Goal: Task Accomplishment & Management: Use online tool/utility

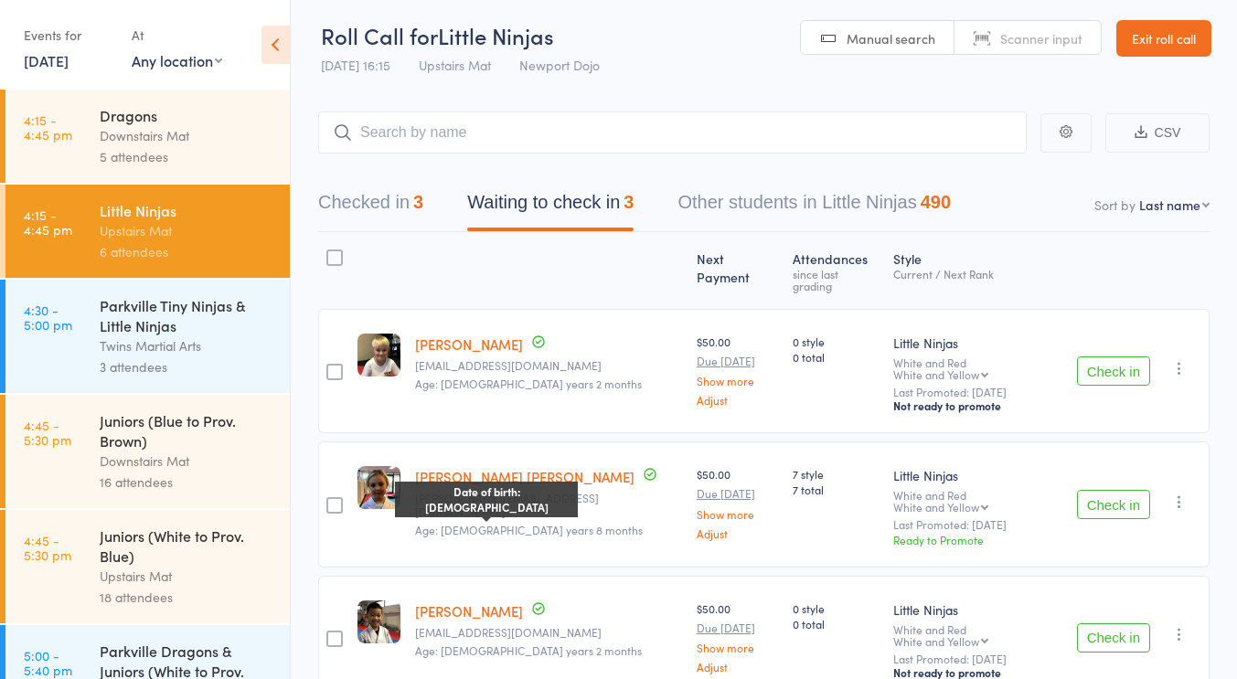
scroll to position [71, 0]
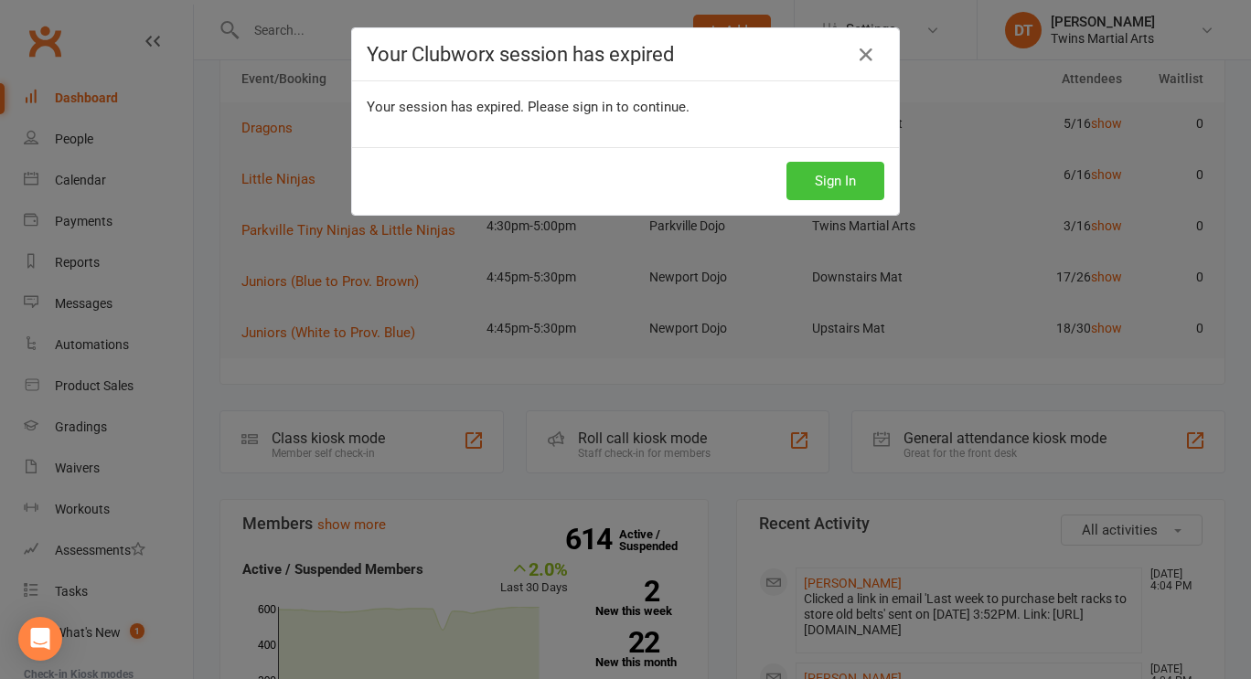
click at [831, 196] on button "Sign In" at bounding box center [835, 181] width 98 height 38
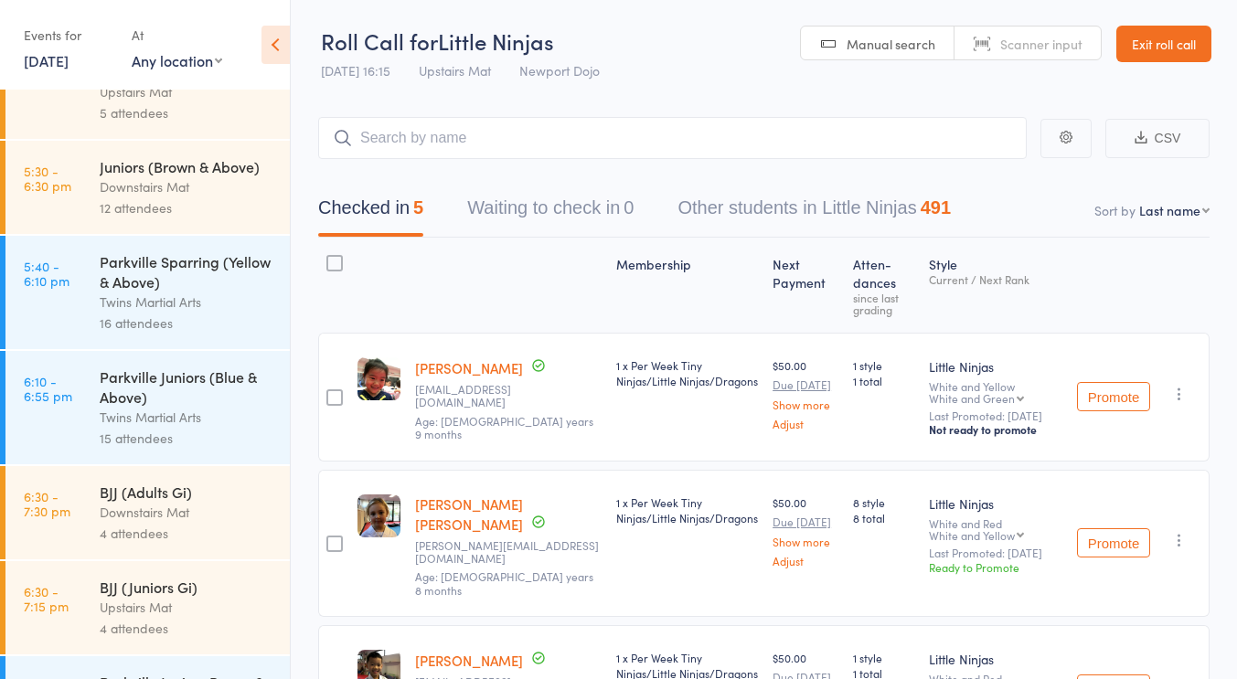
scroll to position [804, 0]
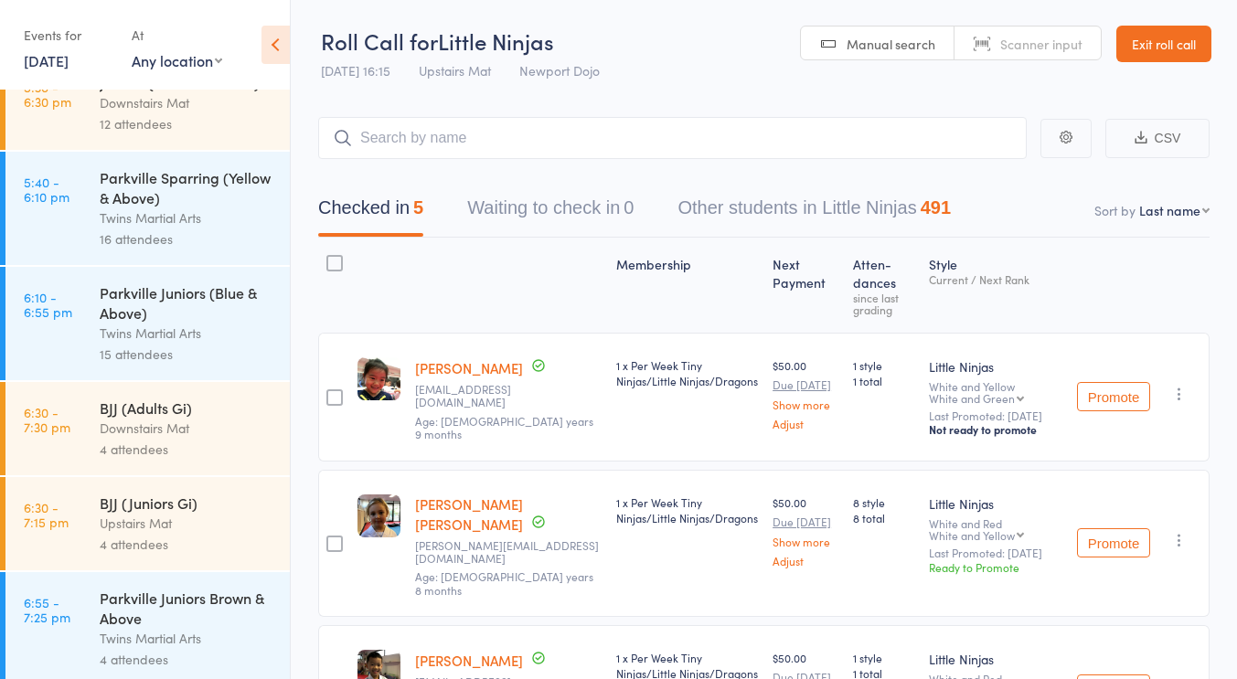
click at [183, 528] on div "Upstairs Mat" at bounding box center [187, 523] width 175 height 21
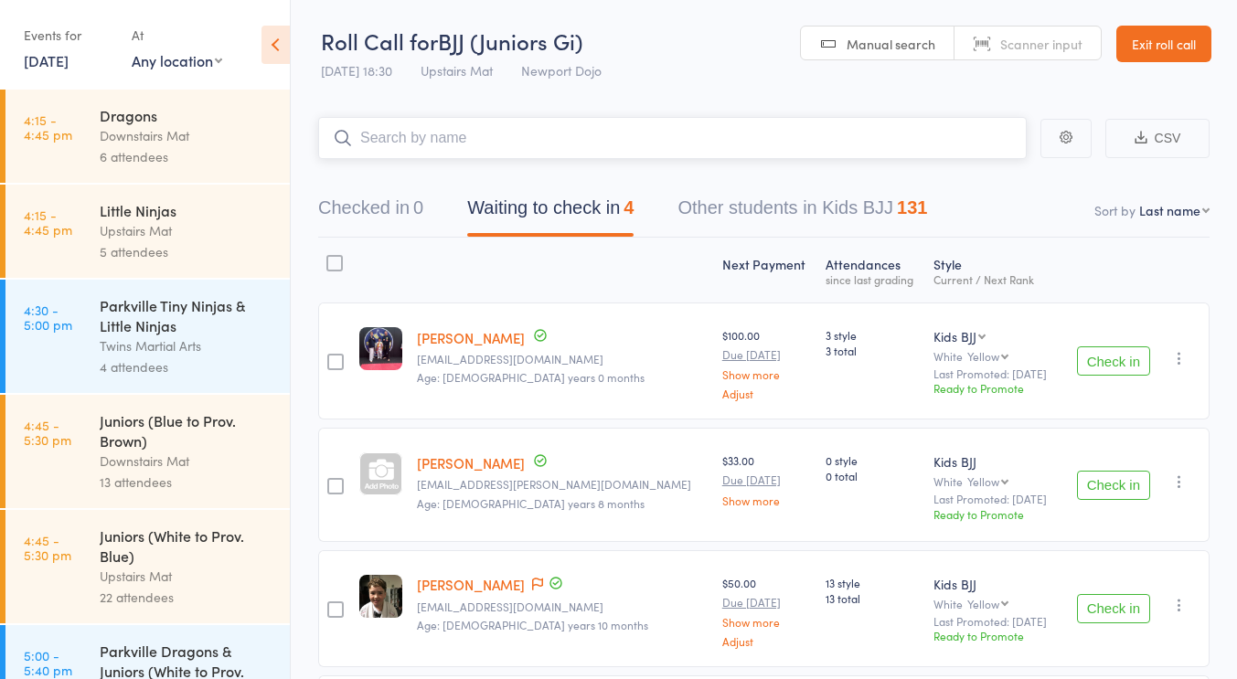
scroll to position [191, 0]
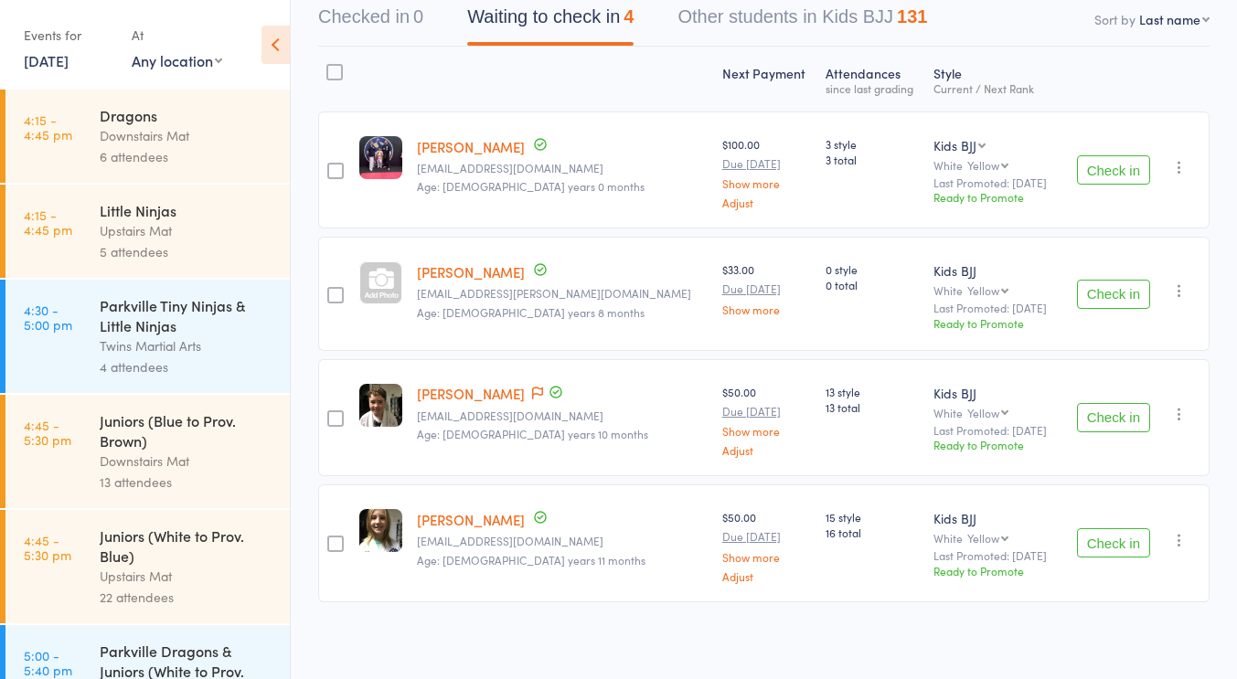
click at [577, 337] on div "Matthew Crichton lia.crichton@gmail.com Age: 12 years 8 months" at bounding box center [562, 293] width 305 height 113
